Goal: Information Seeking & Learning: Learn about a topic

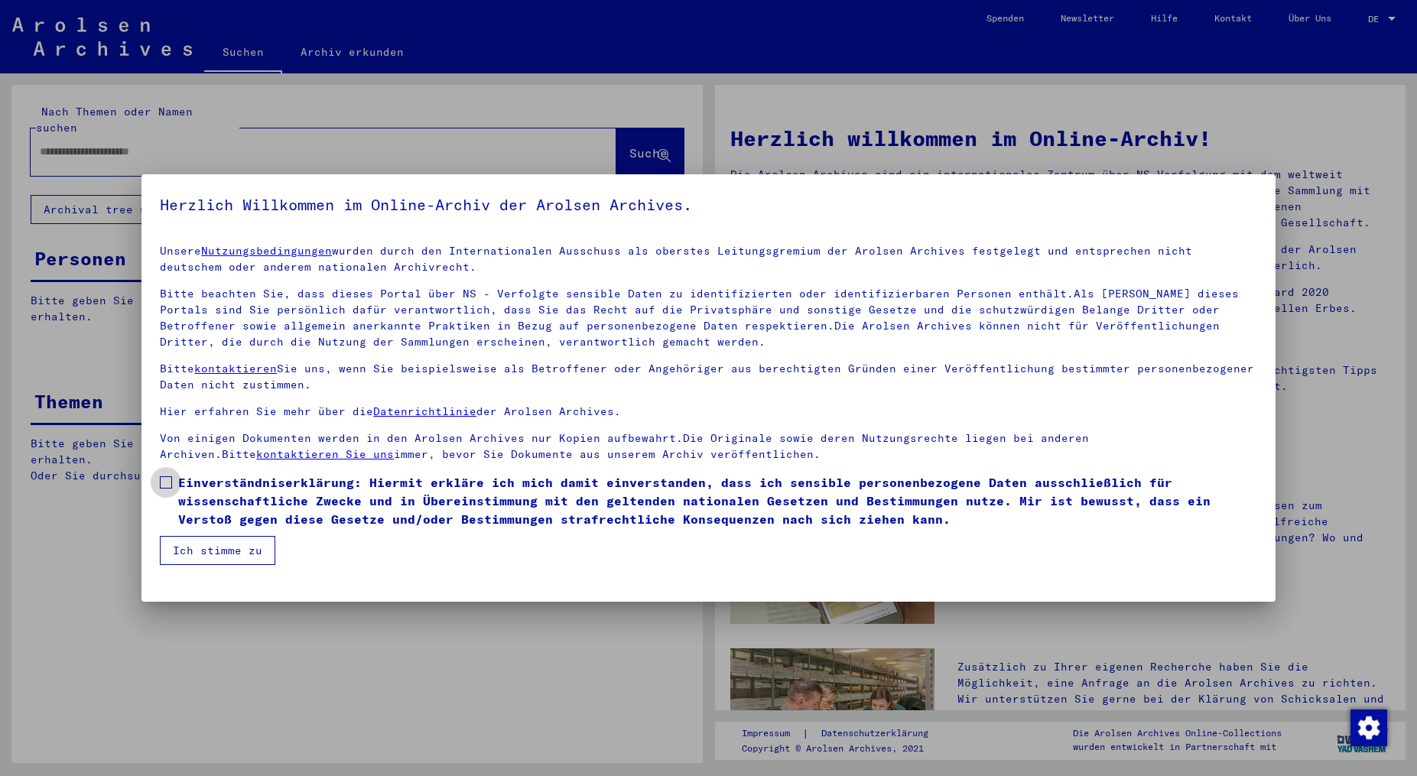
click at [171, 477] on span at bounding box center [166, 482] width 12 height 12
click at [200, 550] on button "Ich stimme zu" at bounding box center [217, 550] width 115 height 29
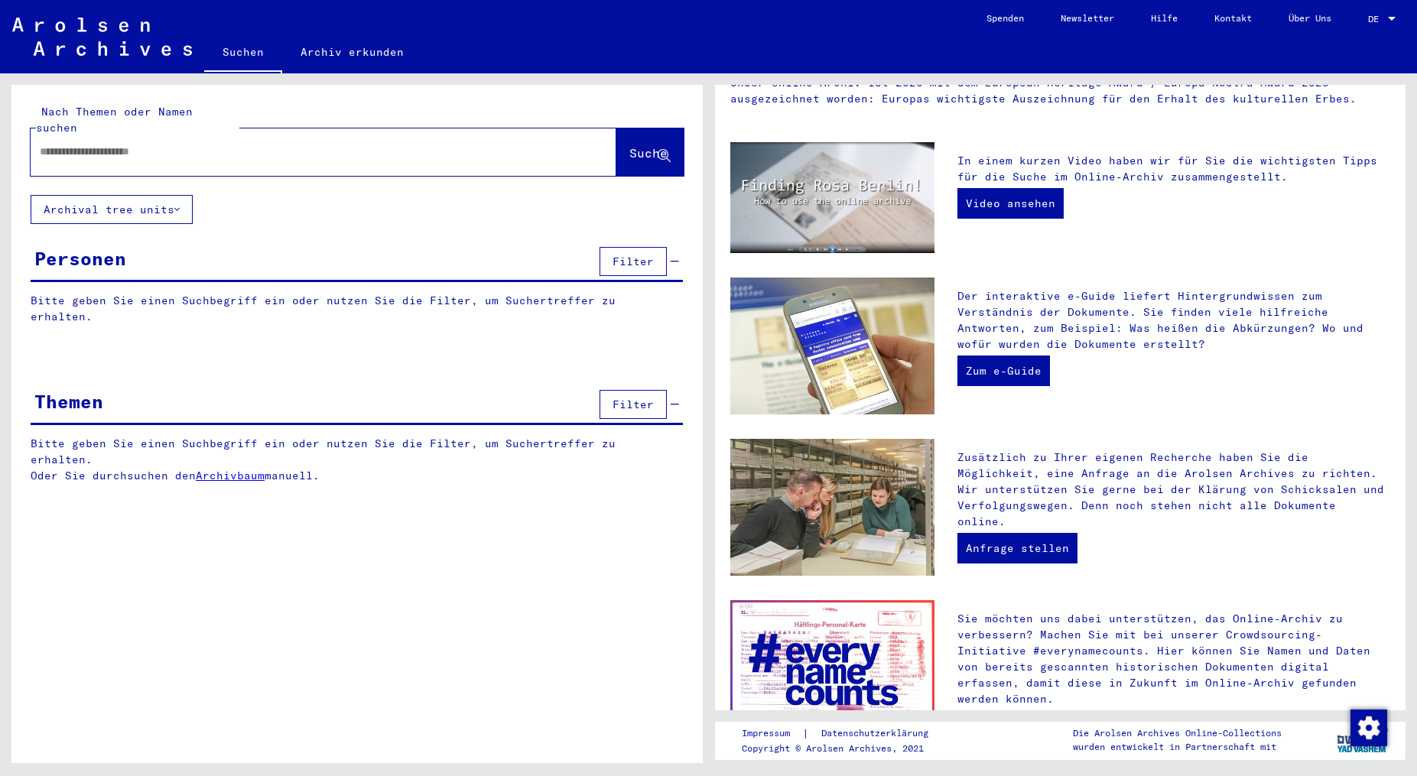
scroll to position [316, 0]
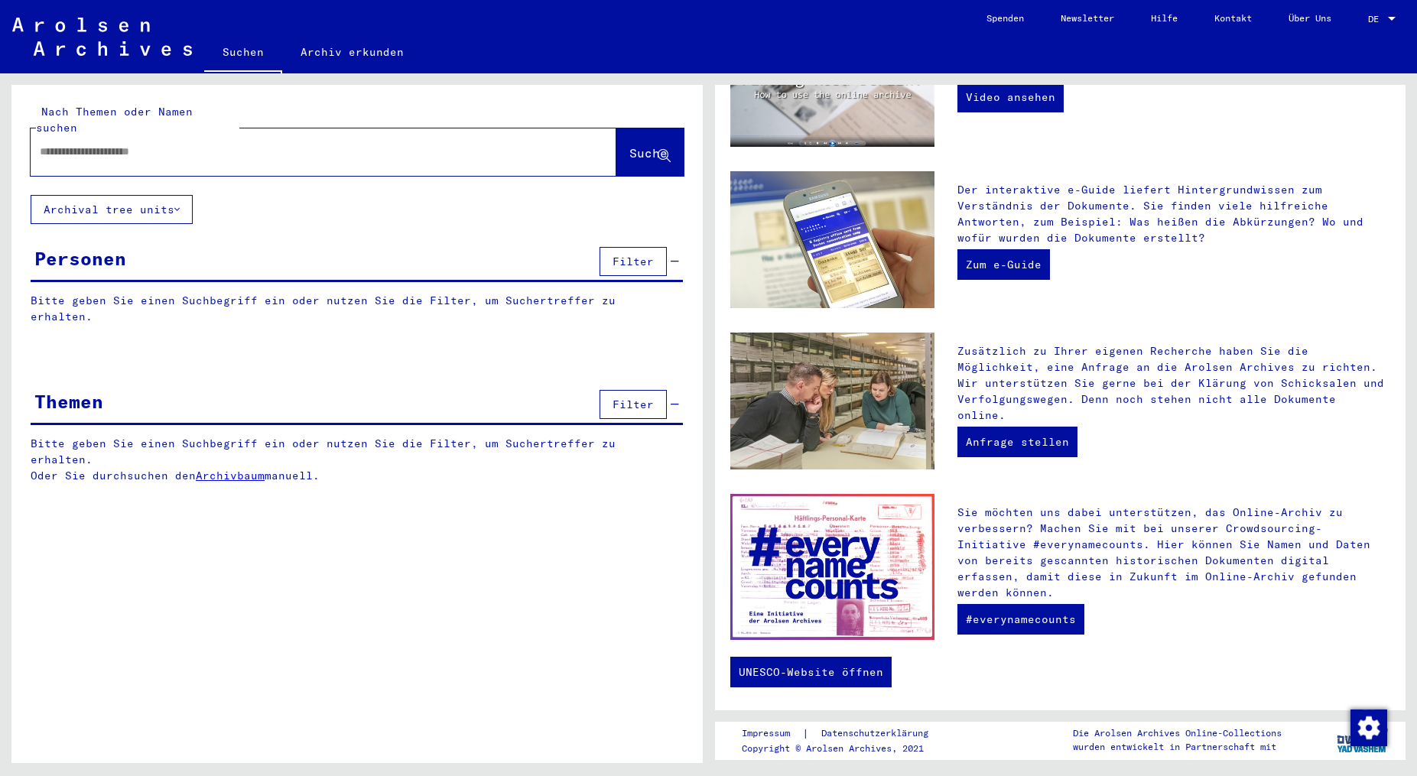
click at [132, 195] on button "Archival tree units" at bounding box center [112, 209] width 162 height 29
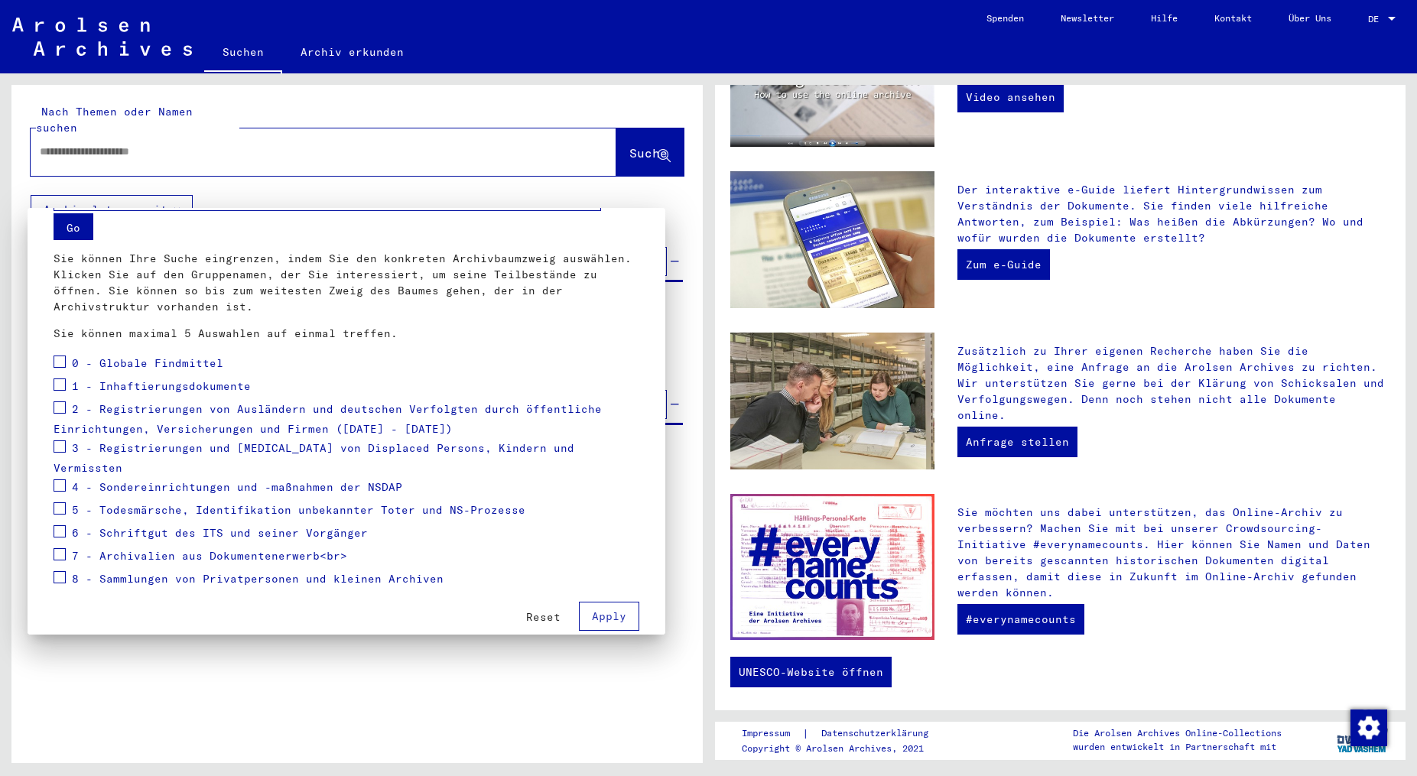
scroll to position [56, 0]
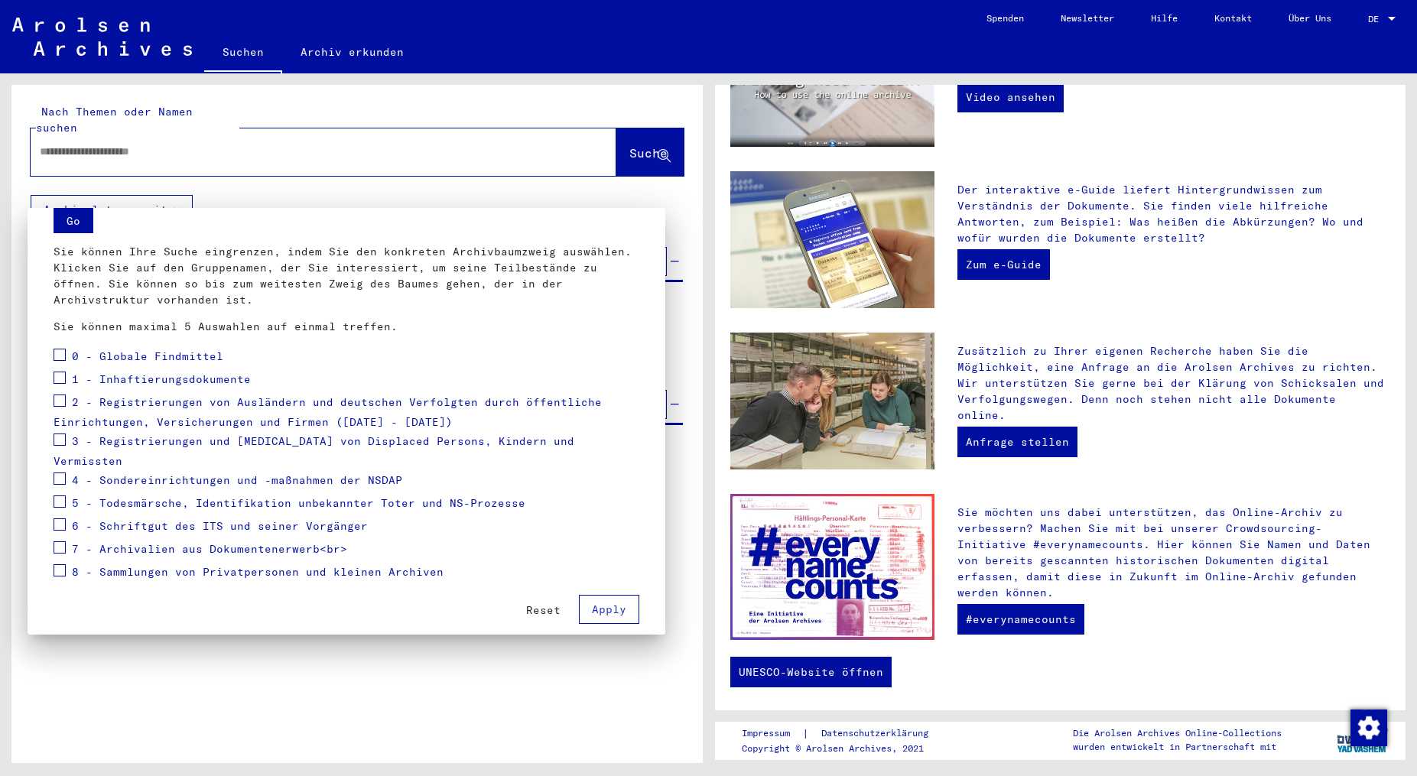
click at [207, 438] on span "3 - Registrierungen und [MEDICAL_DATA] von Displaced Persons, Kindern und Vermi…" at bounding box center [314, 451] width 521 height 34
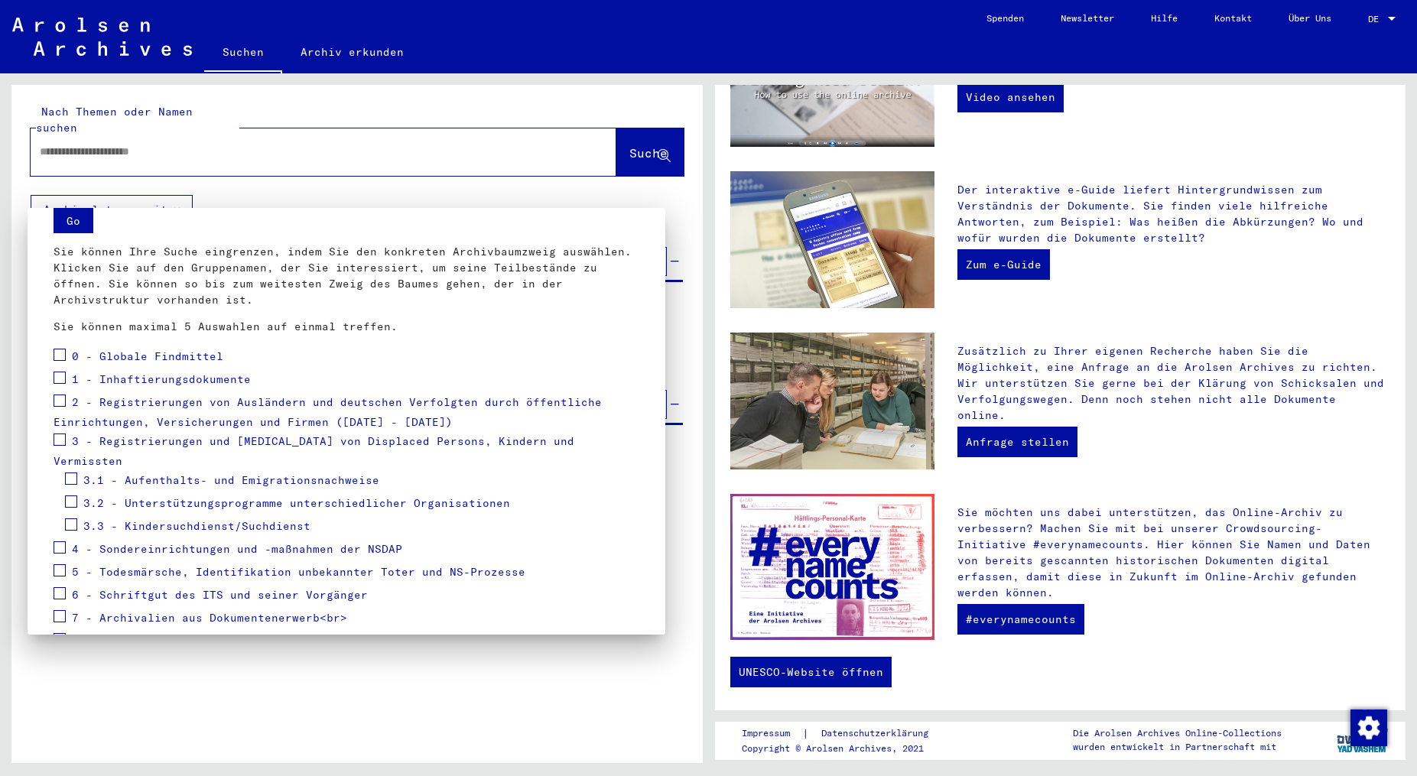
click at [223, 492] on div "3.2 - Unterstützungsprogramme unterschiedlicher Organisationen" at bounding box center [287, 503] width 445 height 23
click at [248, 565] on span "3.2.3 - UN-Flüchtlingshochkommissariat" at bounding box center [226, 572] width 262 height 14
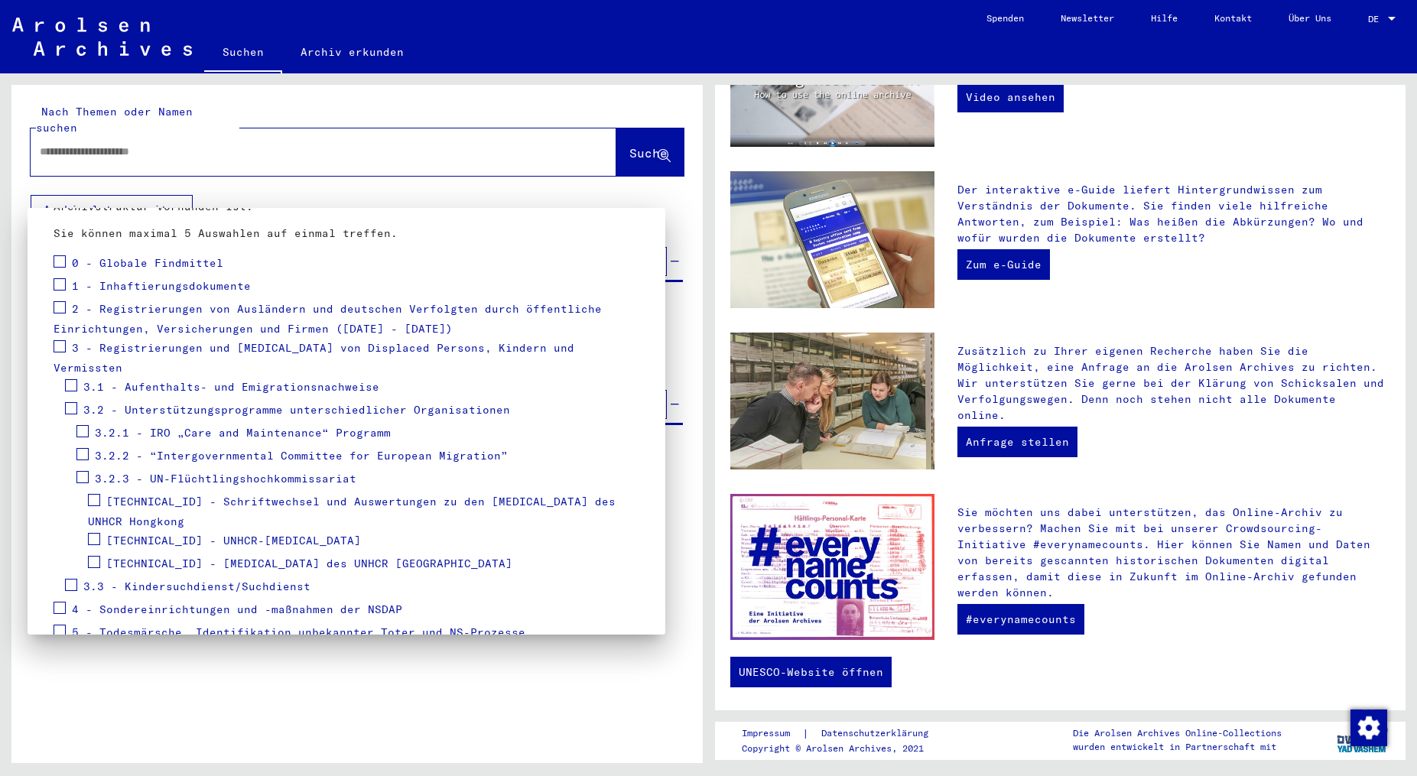
scroll to position [193, 0]
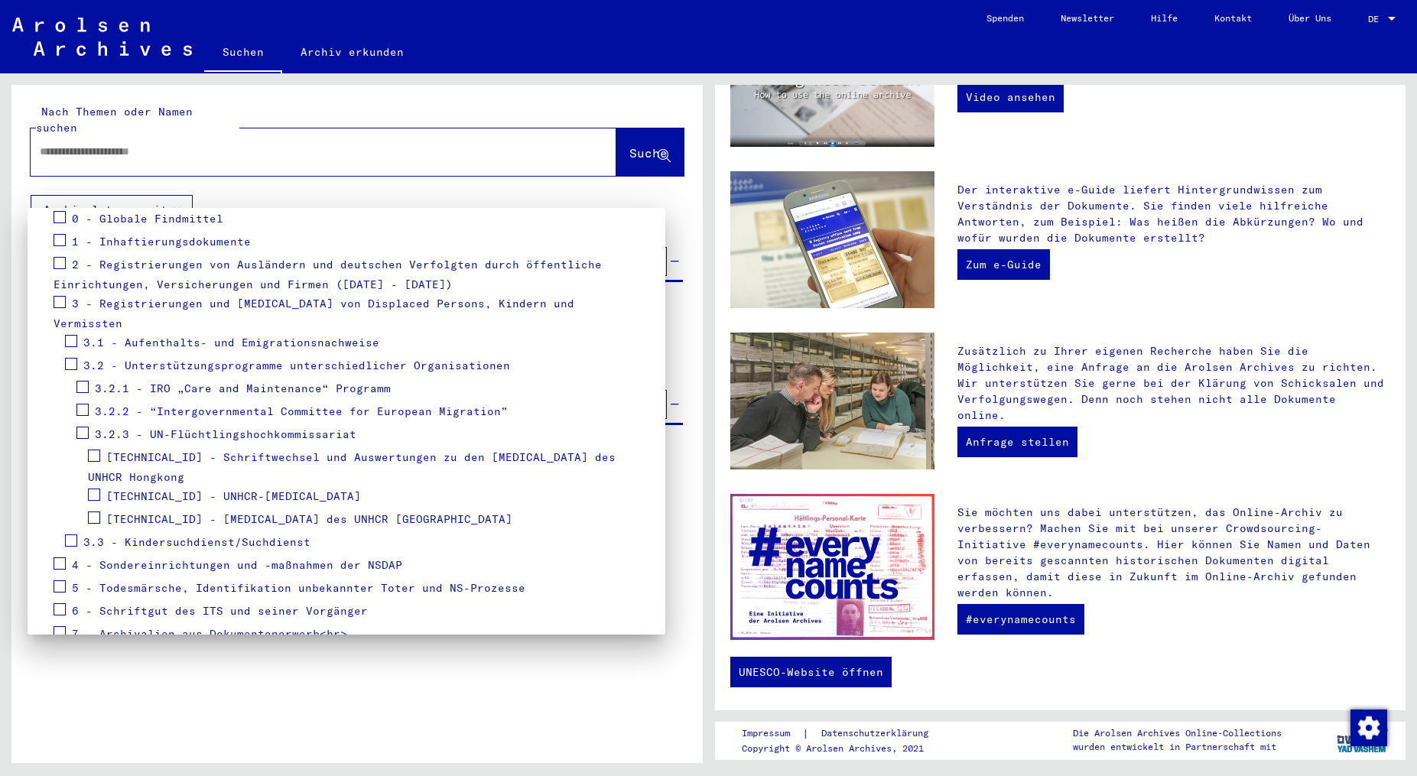
click at [205, 489] on span "[TECHNICAL_ID] - UNHCR-[MEDICAL_DATA]" at bounding box center [233, 496] width 255 height 14
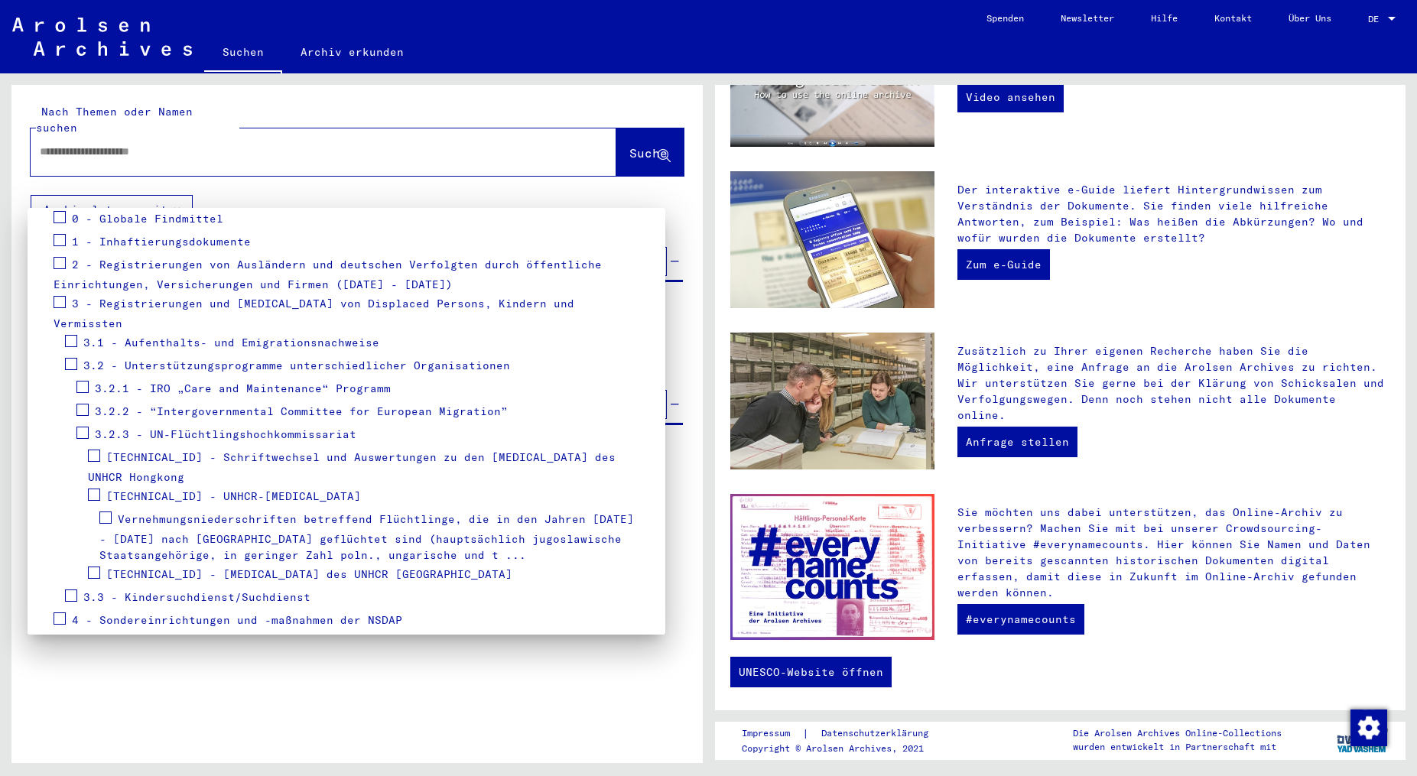
click at [242, 512] on span "Vernehmungsniederschriften betreffend Flüchtlinge, die in den Jahren [DATE] - […" at bounding box center [366, 537] width 535 height 50
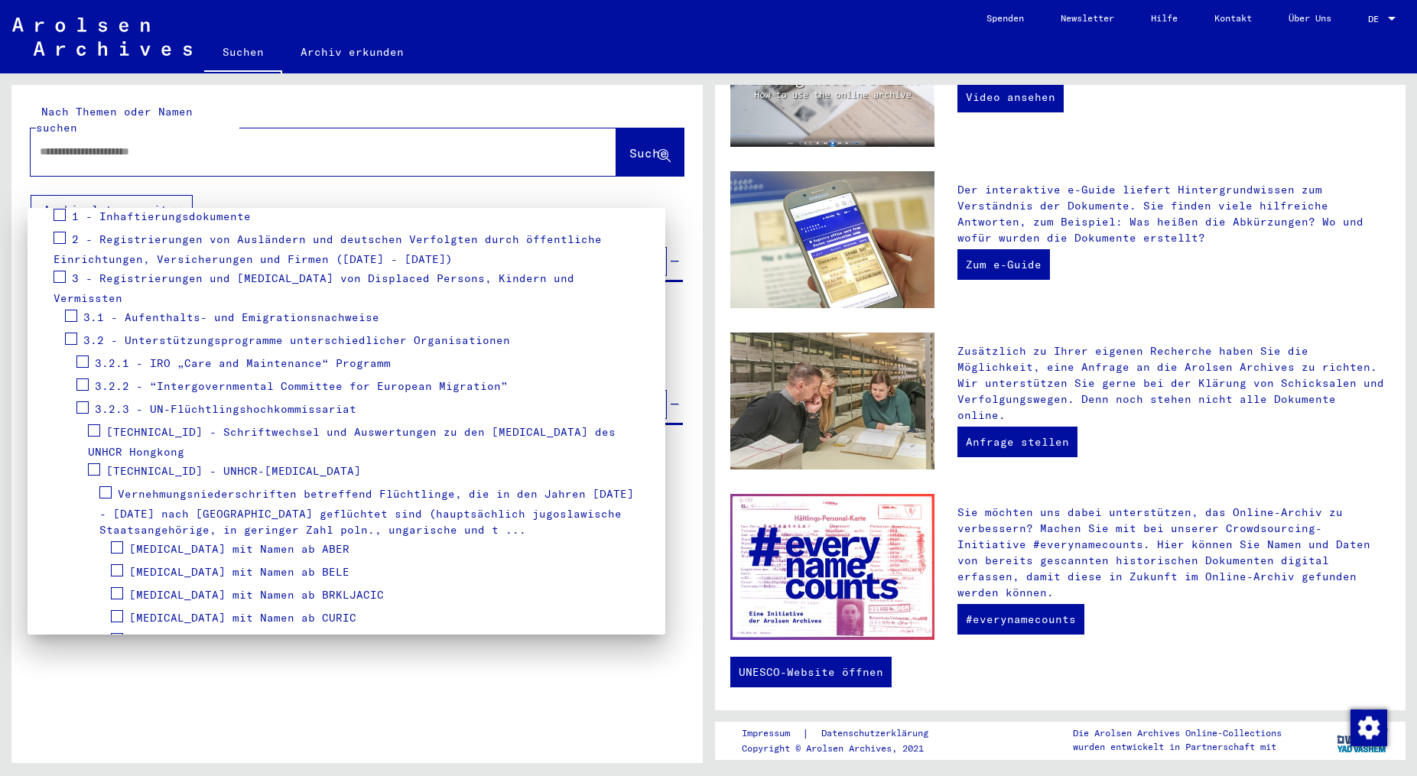
scroll to position [221, 0]
click at [239, 540] on span "[MEDICAL_DATA] mit Namen ab ABER" at bounding box center [239, 547] width 220 height 14
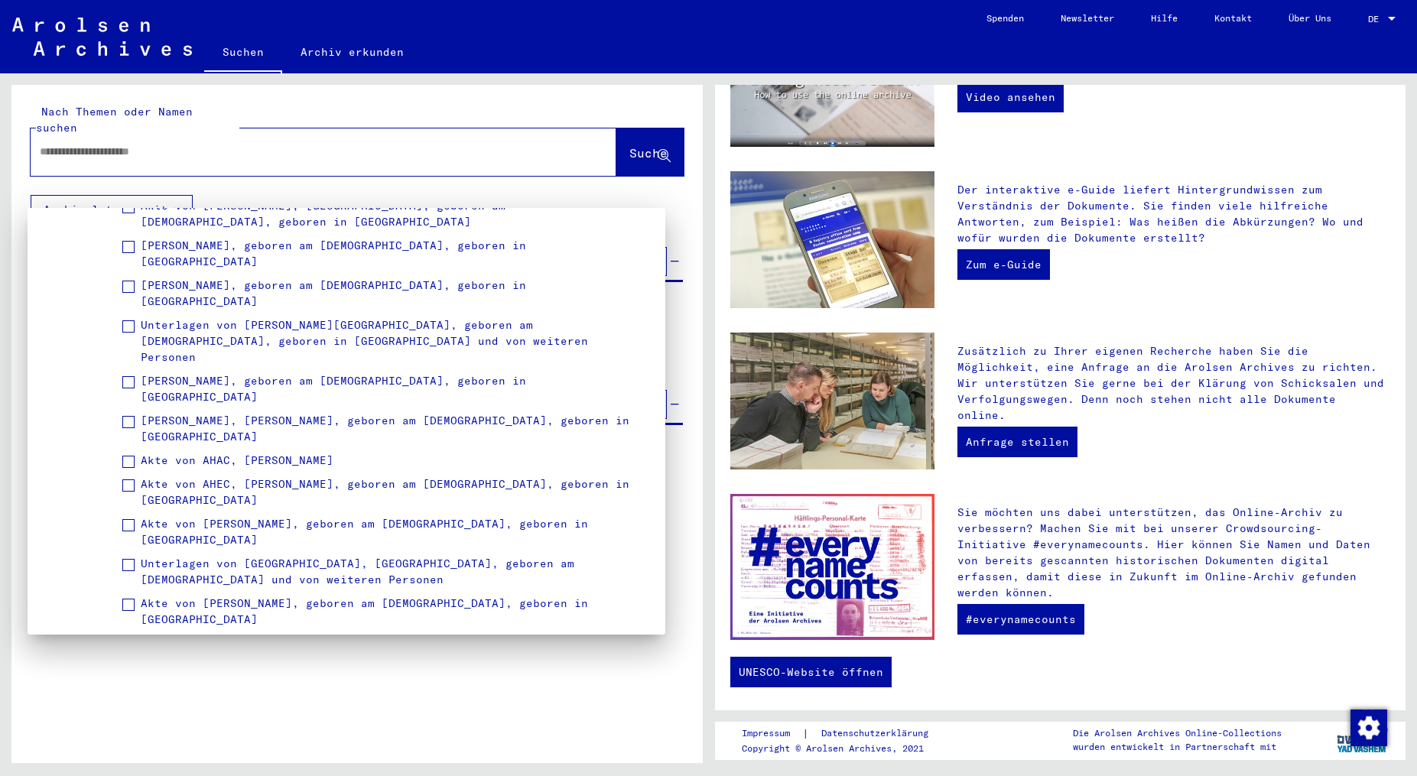
scroll to position [1542, 0]
